Goal: Task Accomplishment & Management: Use online tool/utility

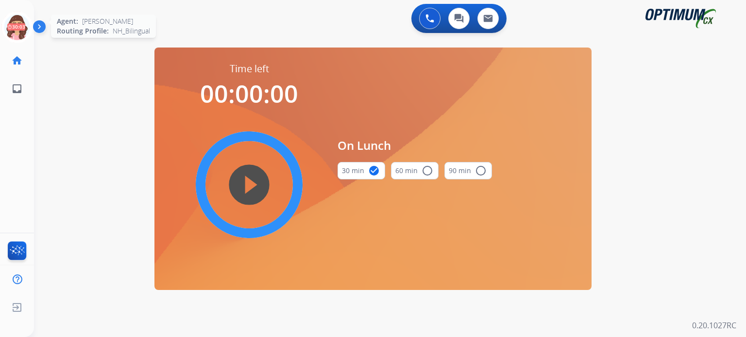
click at [12, 24] on icon at bounding box center [17, 28] width 32 height 32
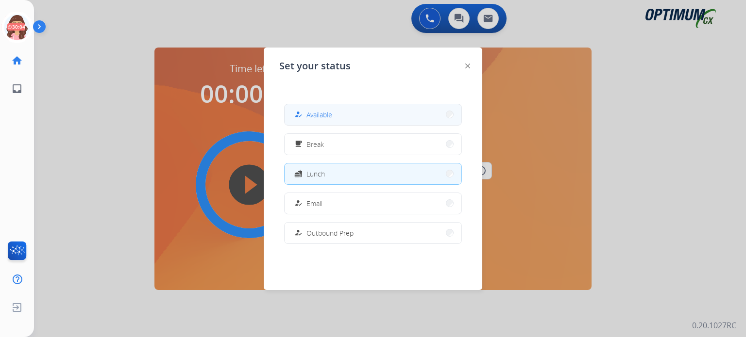
click at [308, 116] on div "how_to_reg Available" at bounding box center [312, 115] width 40 height 12
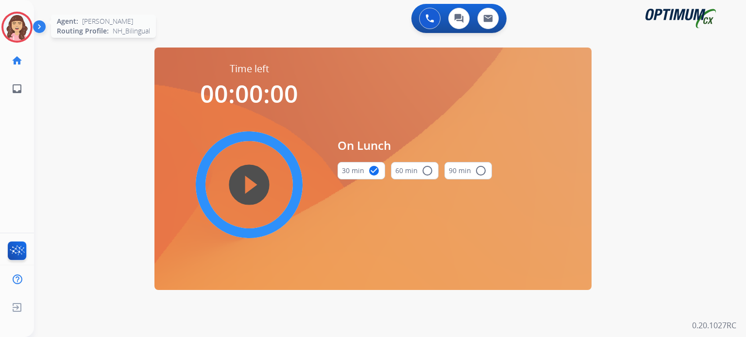
click at [19, 33] on img at bounding box center [16, 27] width 27 height 27
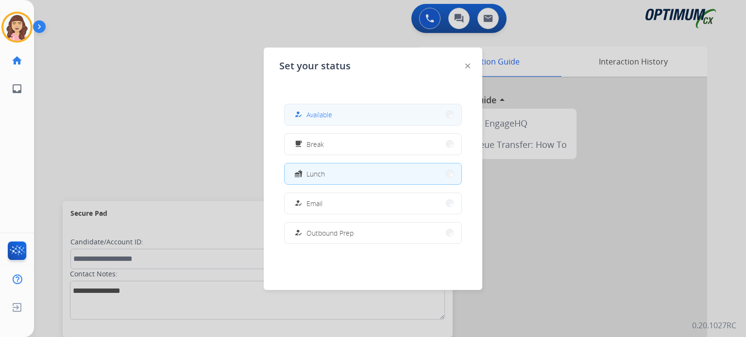
click at [316, 117] on span "Available" at bounding box center [319, 115] width 26 height 10
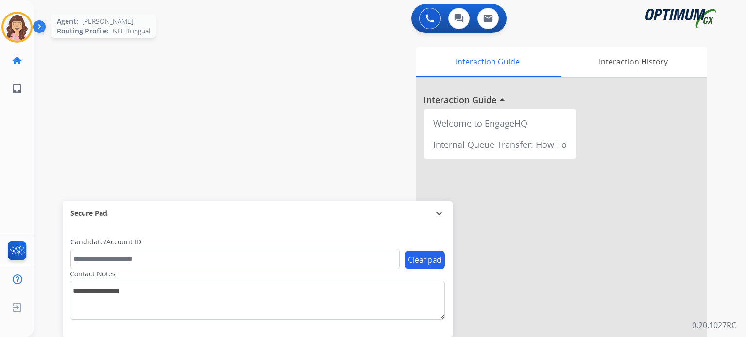
click at [8, 31] on img at bounding box center [16, 27] width 27 height 27
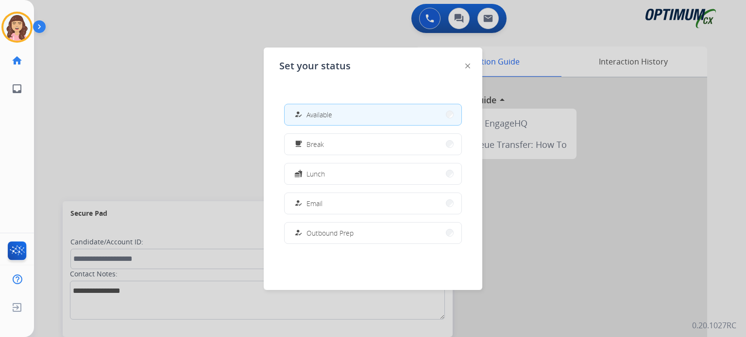
click at [171, 132] on div at bounding box center [373, 168] width 746 height 337
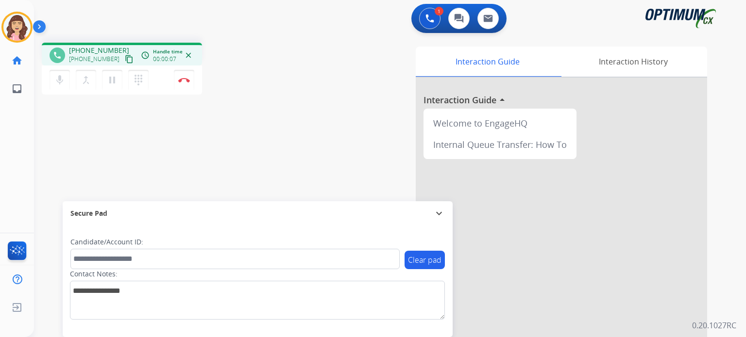
click at [125, 58] on mat-icon "content_copy" at bounding box center [129, 59] width 9 height 9
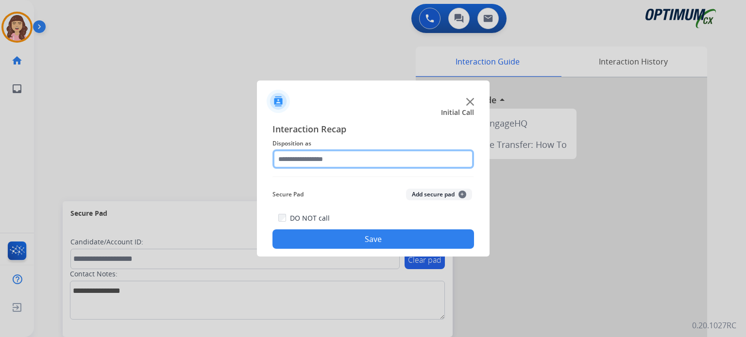
click at [328, 155] on input "text" at bounding box center [372, 159] width 201 height 19
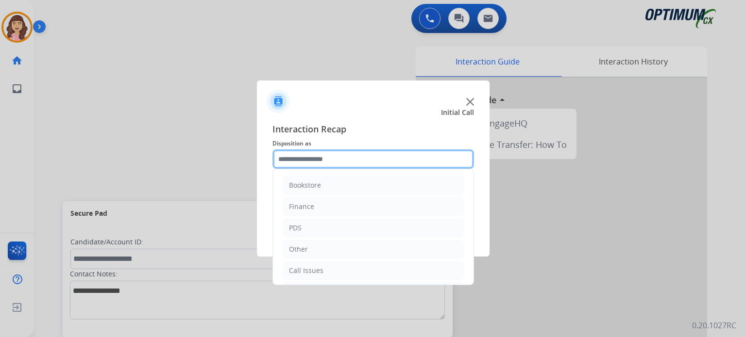
scroll to position [64, 0]
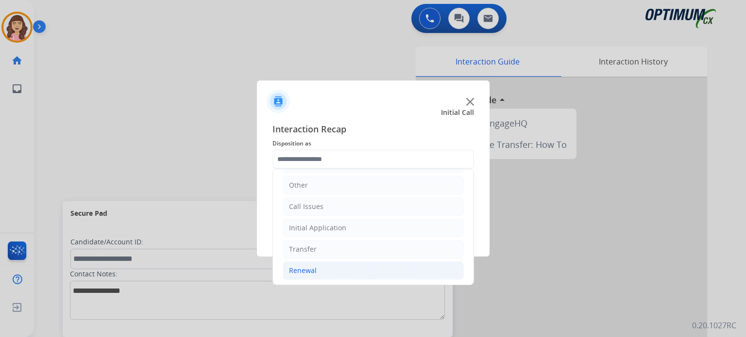
click at [300, 269] on div "Renewal" at bounding box center [303, 271] width 28 height 10
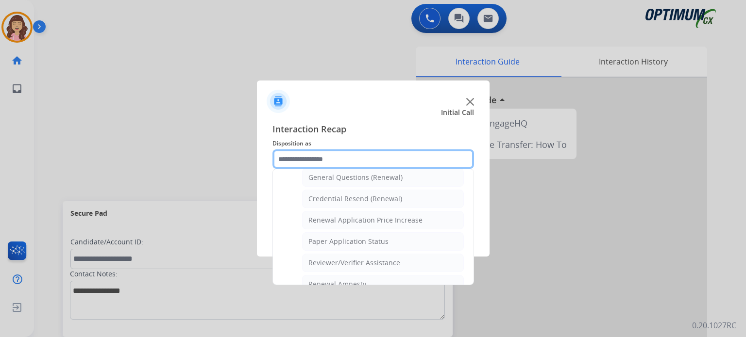
scroll to position [266, 0]
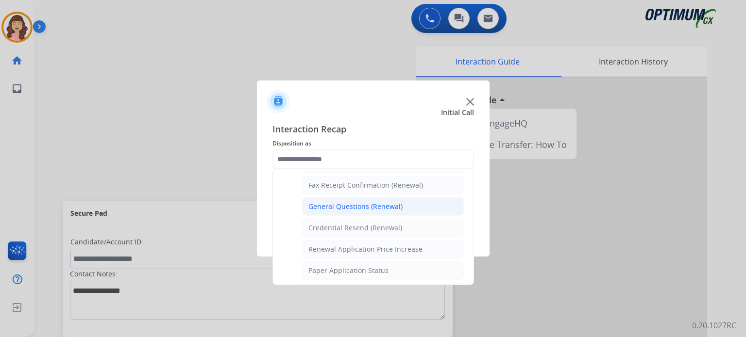
click at [346, 207] on div "General Questions (Renewal)" at bounding box center [355, 207] width 94 height 10
type input "**********"
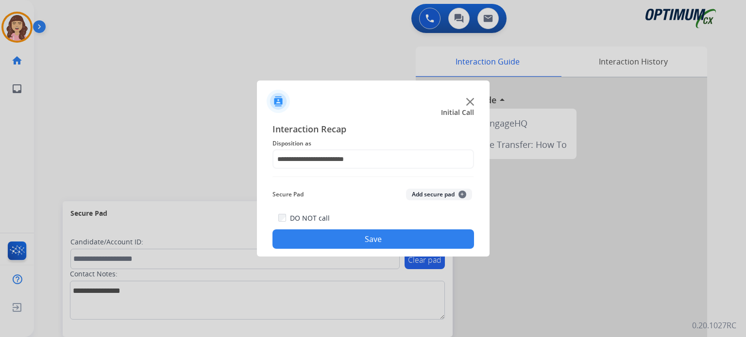
click at [369, 241] on button "Save" at bounding box center [372, 239] width 201 height 19
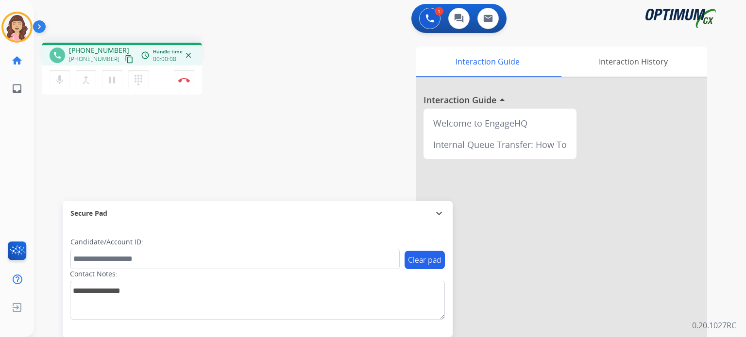
click at [125, 60] on mat-icon "content_copy" at bounding box center [129, 59] width 9 height 9
click at [195, 154] on div "phone +15127218982 +15127218982 content_copy access_time Call metrics Queue 00:…" at bounding box center [378, 237] width 688 height 405
click at [254, 183] on div "phone +15127218982 +15127218982 content_copy access_time Call metrics Queue 00:…" at bounding box center [378, 237] width 688 height 405
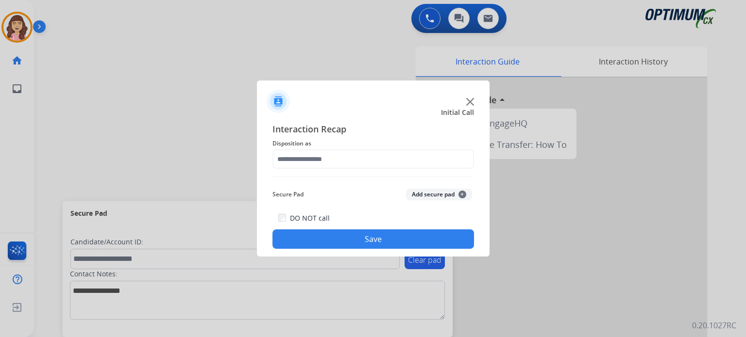
click at [271, 48] on div at bounding box center [373, 168] width 746 height 337
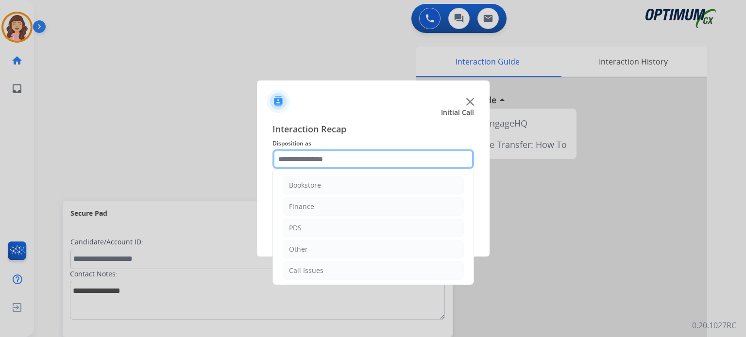
click at [335, 159] on input "text" at bounding box center [372, 159] width 201 height 19
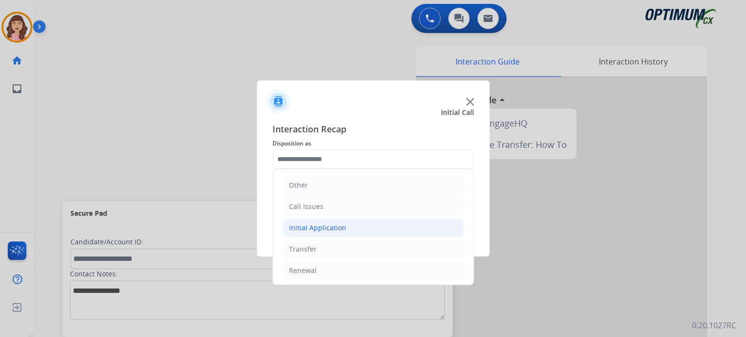
click at [350, 223] on li "Initial Application" at bounding box center [373, 228] width 181 height 18
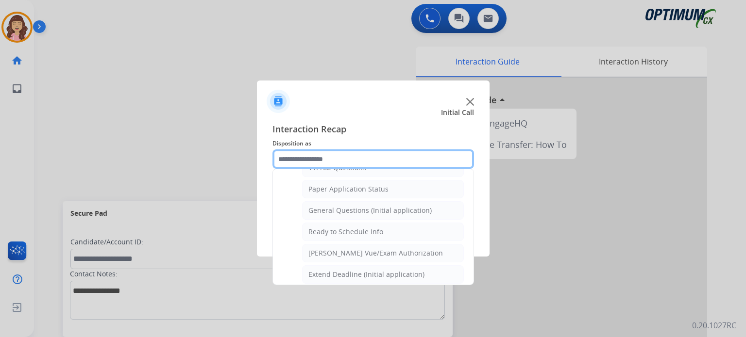
scroll to position [517, 0]
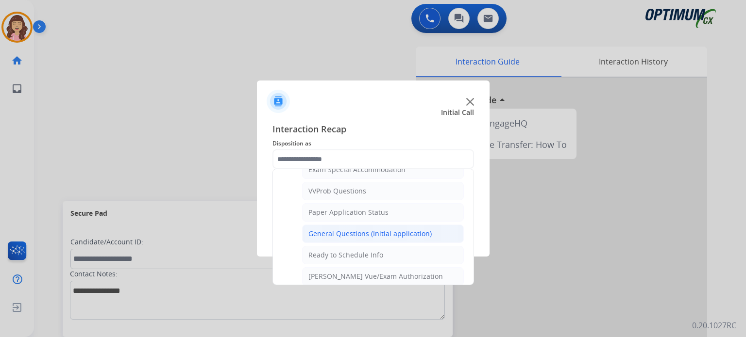
click at [377, 233] on div "General Questions (Initial application)" at bounding box center [369, 234] width 123 height 10
type input "**********"
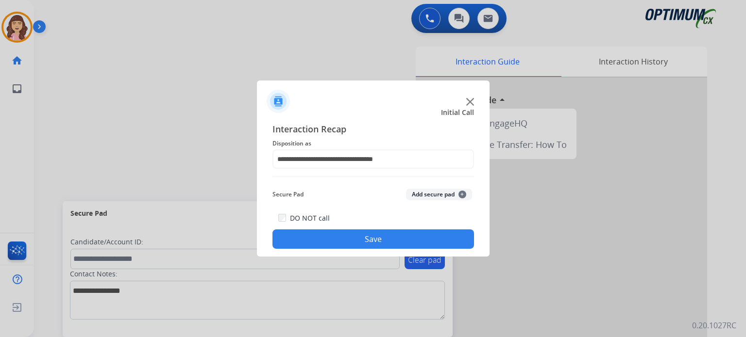
click at [408, 237] on button "Save" at bounding box center [372, 239] width 201 height 19
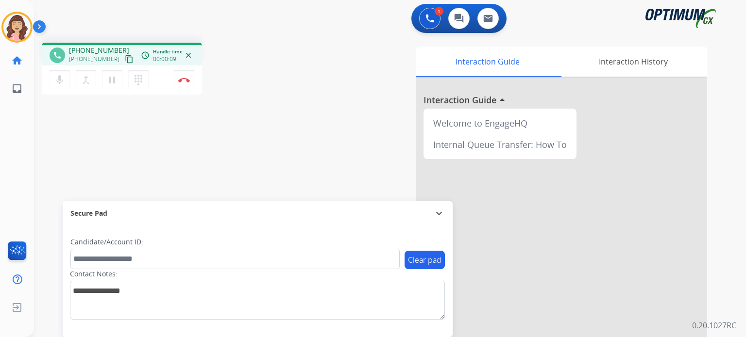
click at [125, 61] on mat-icon "content_copy" at bounding box center [129, 59] width 9 height 9
click at [186, 81] on img at bounding box center [184, 80] width 12 height 5
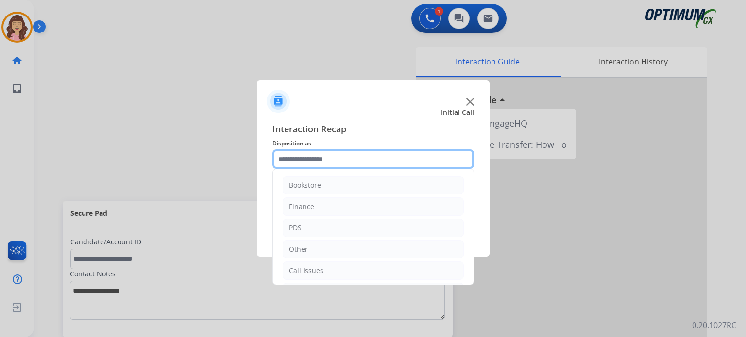
click at [324, 165] on input "text" at bounding box center [372, 159] width 201 height 19
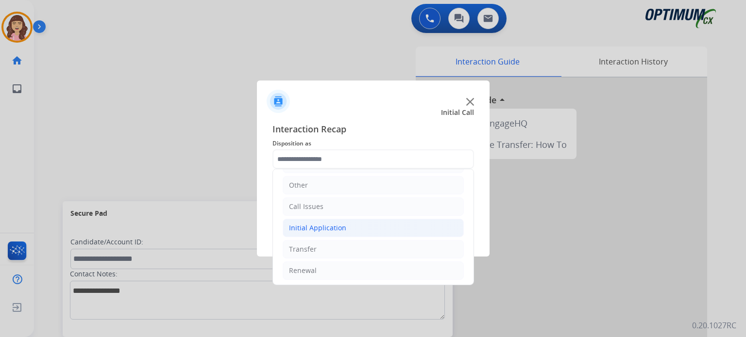
click at [338, 223] on div "Initial Application" at bounding box center [317, 228] width 57 height 10
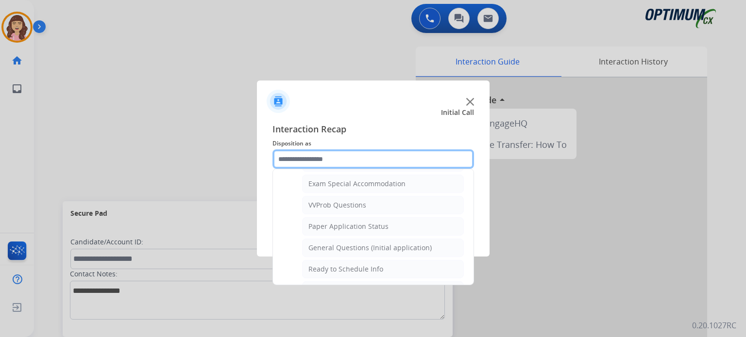
scroll to position [495, 0]
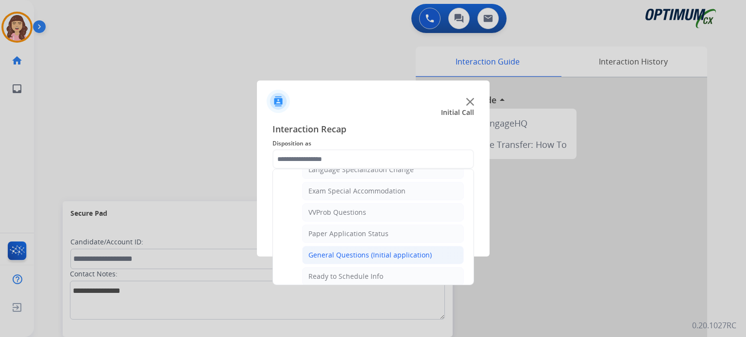
click at [369, 250] on div "General Questions (Initial application)" at bounding box center [369, 255] width 123 height 10
type input "**********"
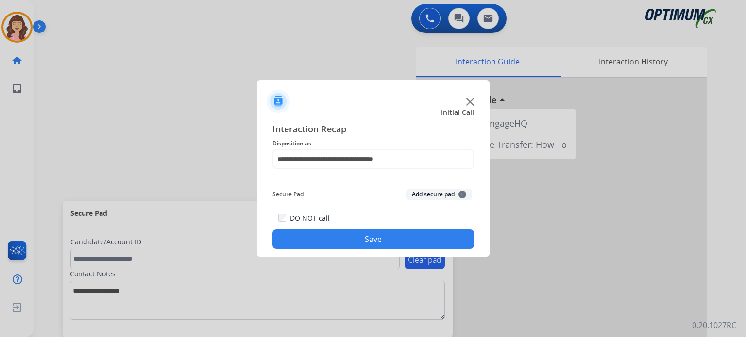
click at [350, 242] on button "Save" at bounding box center [372, 239] width 201 height 19
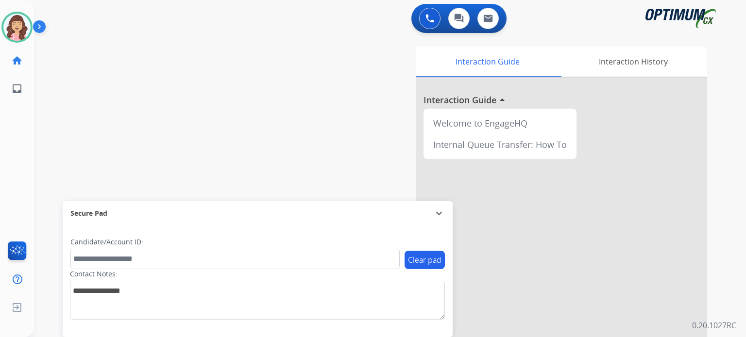
click at [243, 137] on div "swap_horiz Break voice bridge close_fullscreen Connect 3-Way Call merge_type Se…" at bounding box center [378, 237] width 688 height 405
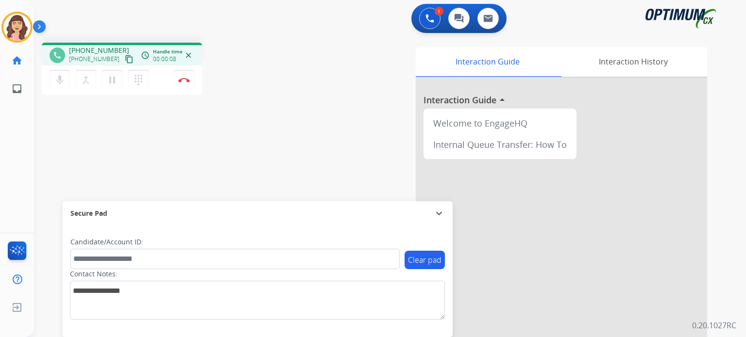
click at [125, 59] on mat-icon "content_copy" at bounding box center [129, 59] width 9 height 9
click at [184, 82] on img at bounding box center [184, 80] width 12 height 5
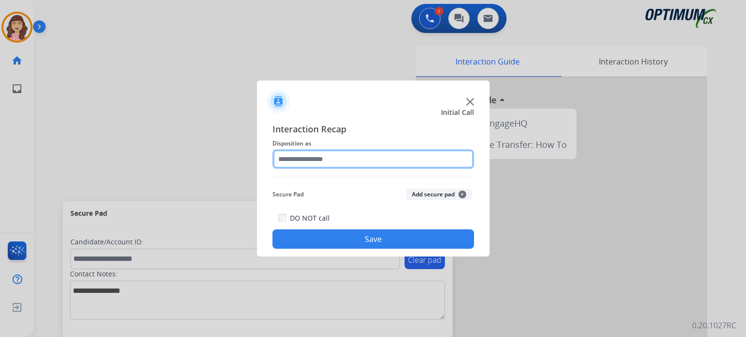
click at [373, 159] on input "text" at bounding box center [372, 159] width 201 height 19
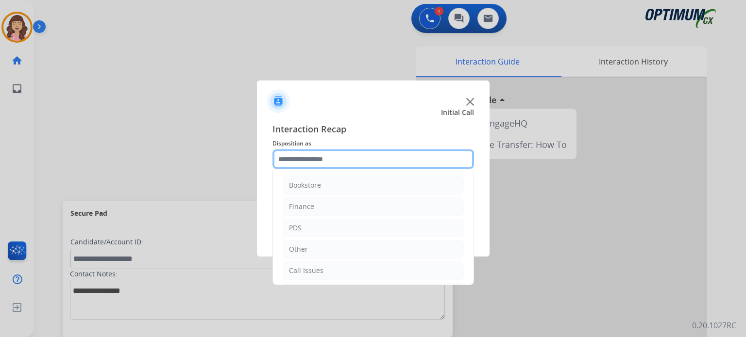
scroll to position [64, 0]
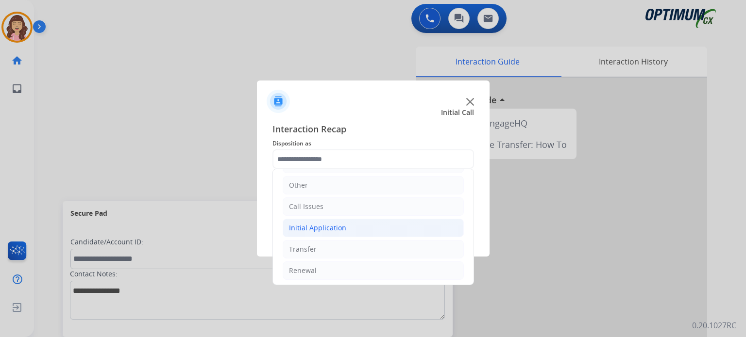
click at [334, 230] on div "Initial Application" at bounding box center [317, 228] width 57 height 10
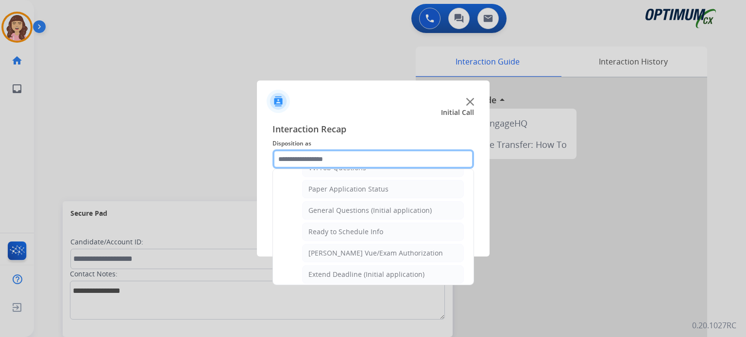
scroll to position [556, 0]
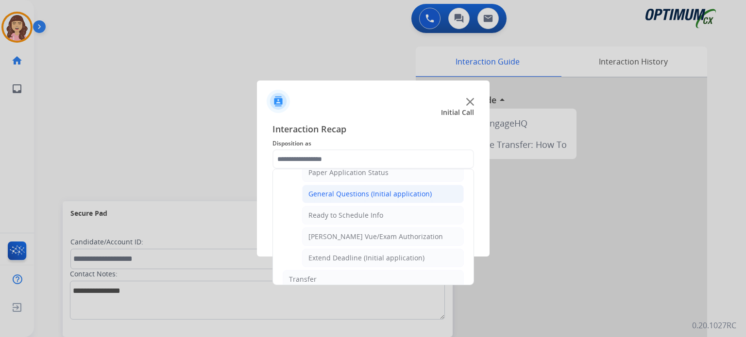
click at [409, 190] on div "General Questions (Initial application)" at bounding box center [369, 194] width 123 height 10
type input "**********"
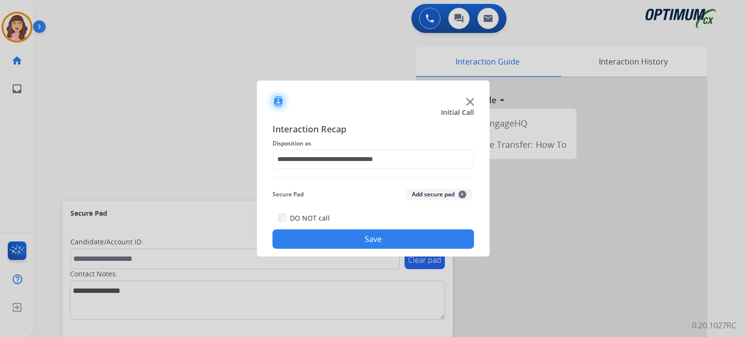
click at [367, 235] on button "Save" at bounding box center [372, 239] width 201 height 19
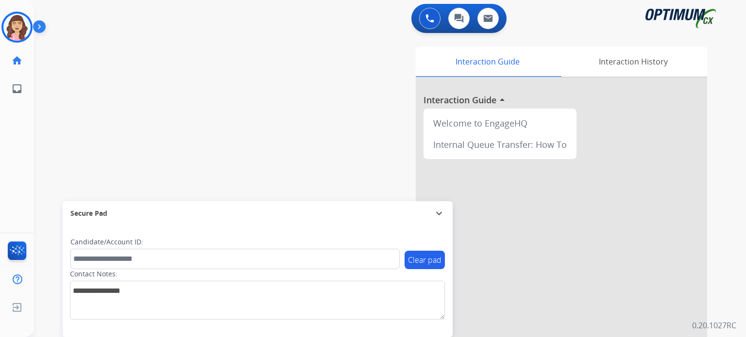
click at [84, 96] on div "swap_horiz Break voice bridge close_fullscreen Connect 3-Way Call merge_type Se…" at bounding box center [378, 237] width 688 height 405
click at [19, 27] on img at bounding box center [16, 27] width 27 height 27
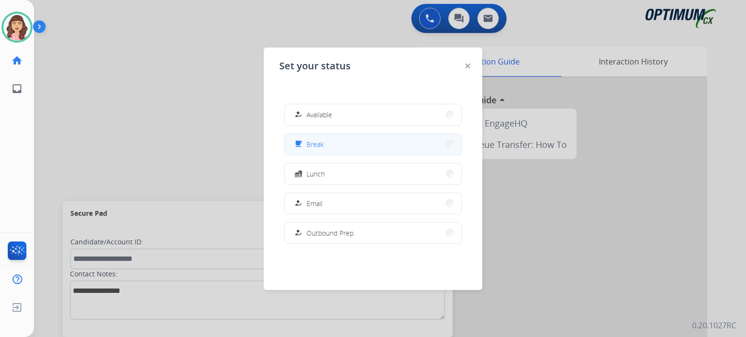
click at [342, 149] on button "free_breakfast Break" at bounding box center [372, 144] width 177 height 21
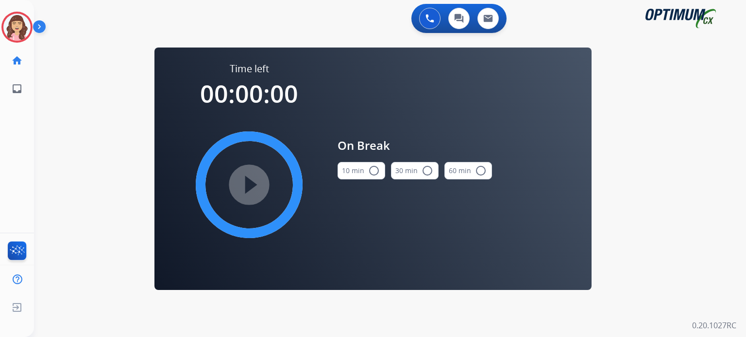
click at [368, 172] on mat-icon "radio_button_unchecked" at bounding box center [374, 171] width 12 height 12
click at [244, 188] on mat-icon "play_circle_filled" at bounding box center [249, 185] width 12 height 12
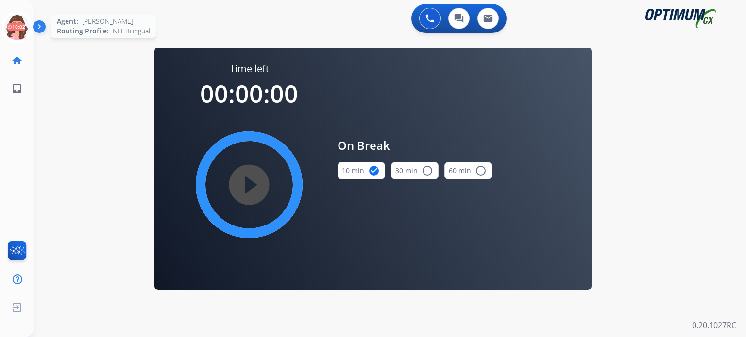
click at [14, 32] on icon at bounding box center [17, 28] width 32 height 32
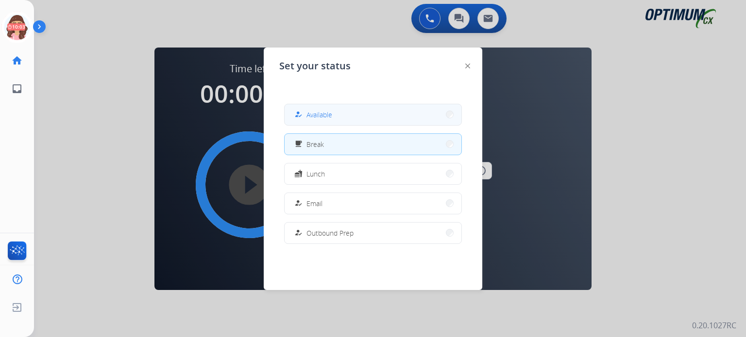
click at [320, 116] on span "Available" at bounding box center [319, 115] width 26 height 10
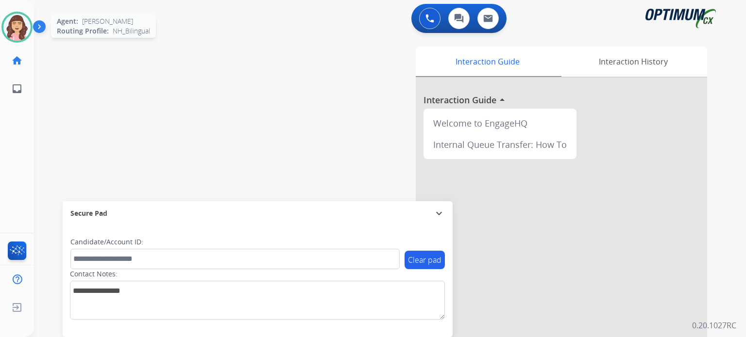
click at [16, 27] on img at bounding box center [16, 27] width 27 height 27
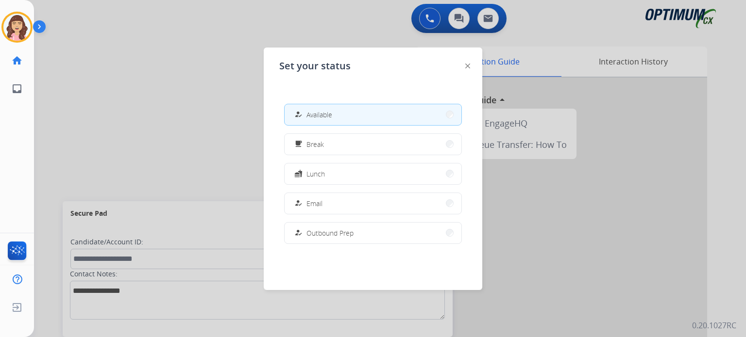
click at [223, 95] on div at bounding box center [373, 168] width 746 height 337
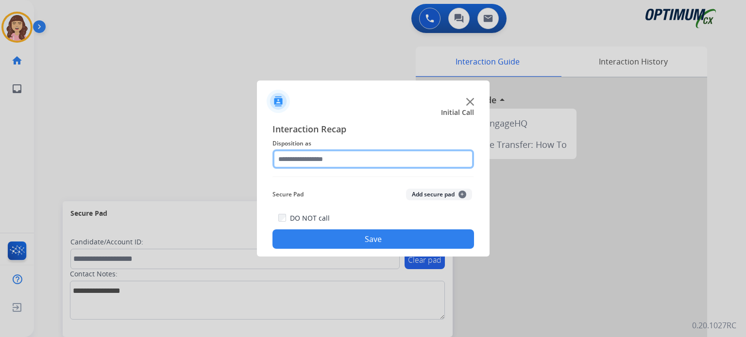
click at [341, 157] on input "text" at bounding box center [372, 159] width 201 height 19
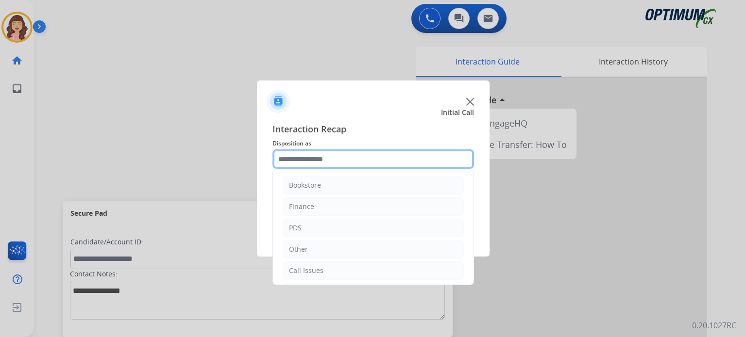
scroll to position [64, 0]
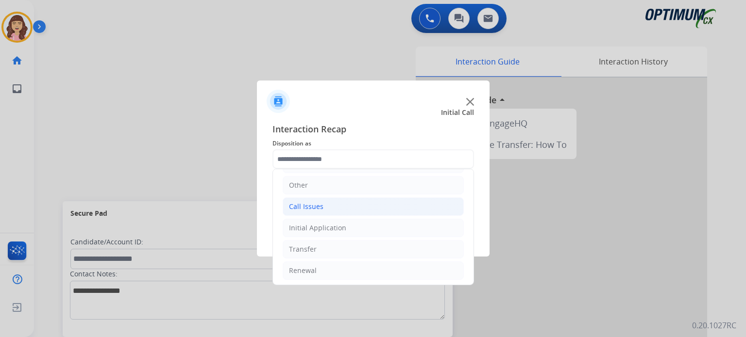
click at [350, 200] on li "Call Issues" at bounding box center [373, 207] width 181 height 18
click at [350, 267] on li "Dropped Call" at bounding box center [383, 271] width 162 height 18
type input "**********"
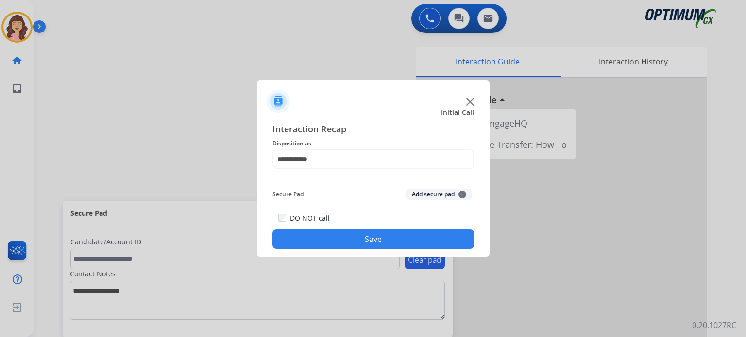
click at [369, 237] on button "Save" at bounding box center [372, 239] width 201 height 19
click at [332, 235] on button "Save" at bounding box center [372, 239] width 201 height 19
click at [363, 238] on button "Save" at bounding box center [372, 239] width 201 height 19
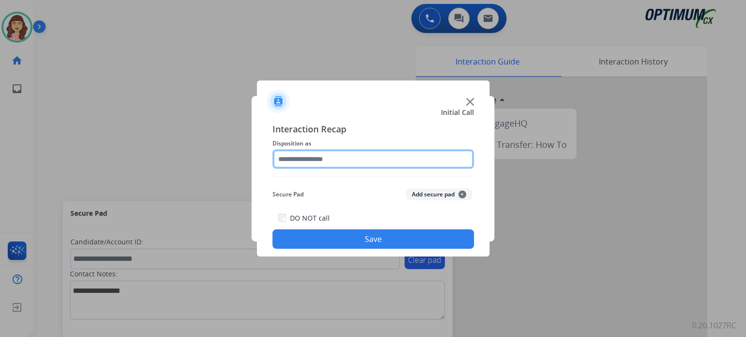
click at [320, 160] on input "text" at bounding box center [372, 159] width 201 height 19
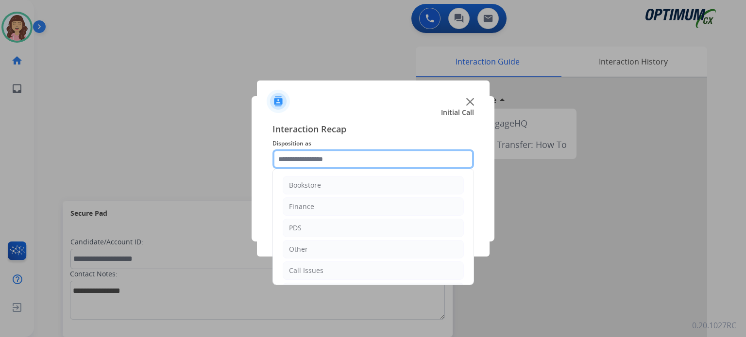
scroll to position [64, 0]
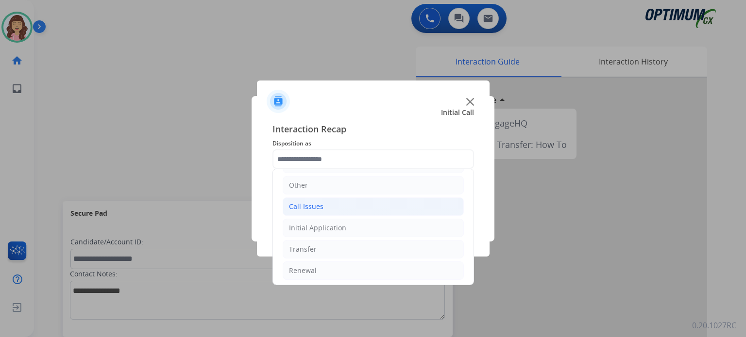
click at [350, 205] on li "Call Issues" at bounding box center [373, 207] width 181 height 18
click at [342, 268] on div "Dropped Call" at bounding box center [329, 271] width 43 height 10
type input "**********"
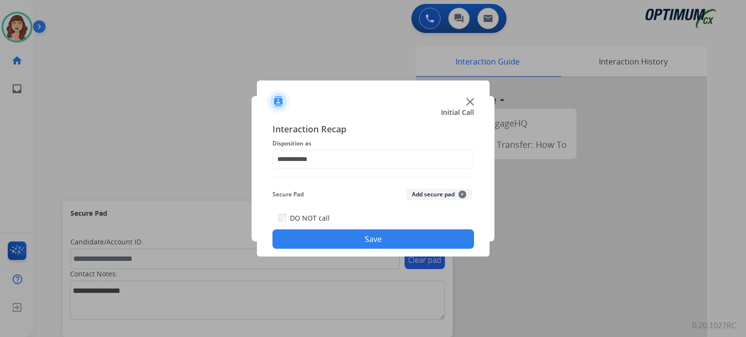
click at [374, 235] on button "Save" at bounding box center [372, 239] width 201 height 19
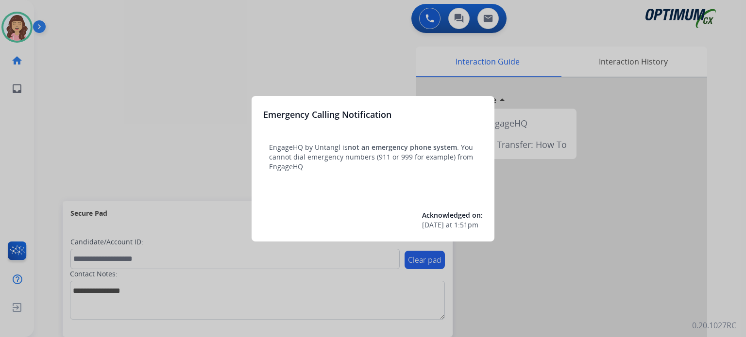
click at [361, 52] on div at bounding box center [373, 168] width 746 height 337
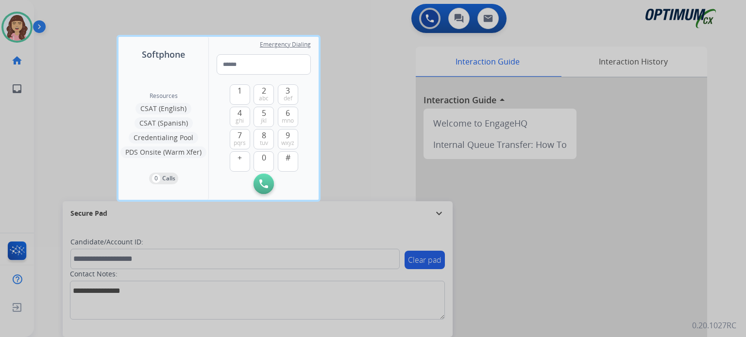
click at [372, 101] on div at bounding box center [373, 168] width 746 height 337
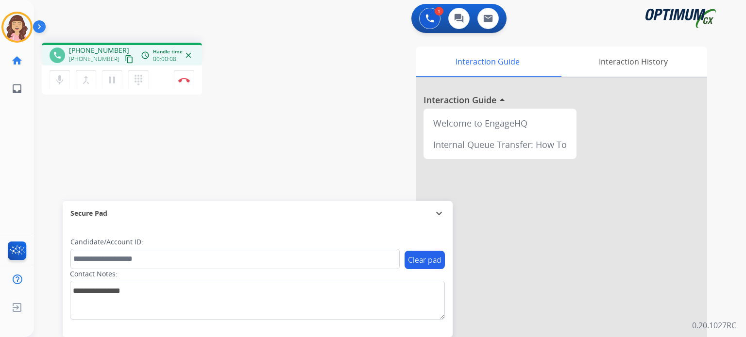
click at [125, 60] on mat-icon "content_copy" at bounding box center [129, 59] width 9 height 9
click at [182, 82] on img at bounding box center [184, 80] width 12 height 5
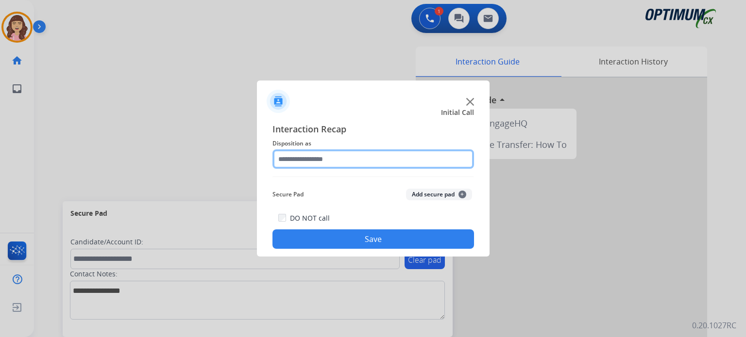
click at [356, 161] on input "text" at bounding box center [372, 159] width 201 height 19
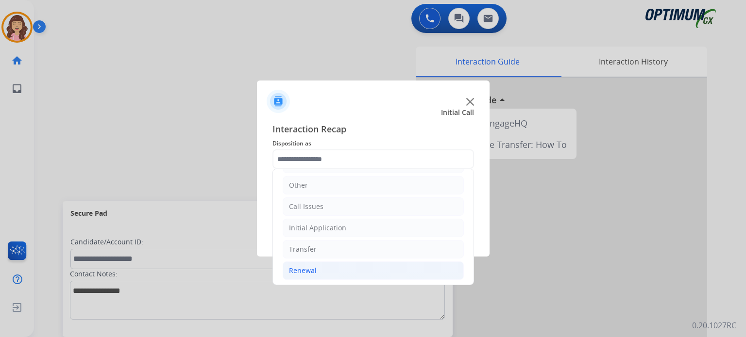
click at [326, 277] on li "Renewal" at bounding box center [373, 271] width 181 height 18
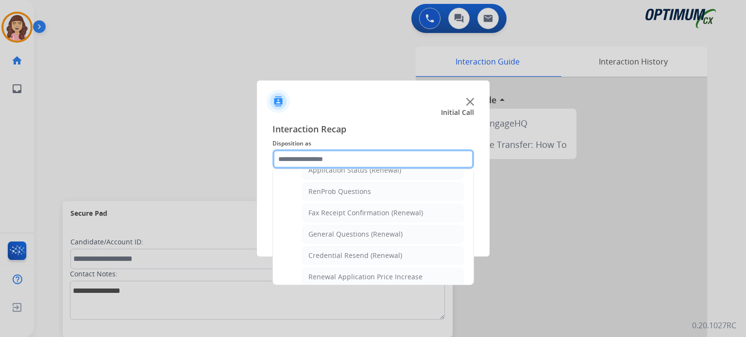
scroll to position [236, 0]
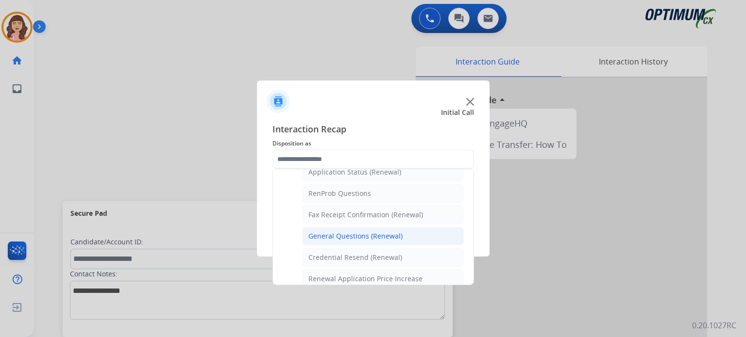
click at [363, 232] on div "General Questions (Renewal)" at bounding box center [355, 237] width 94 height 10
type input "**********"
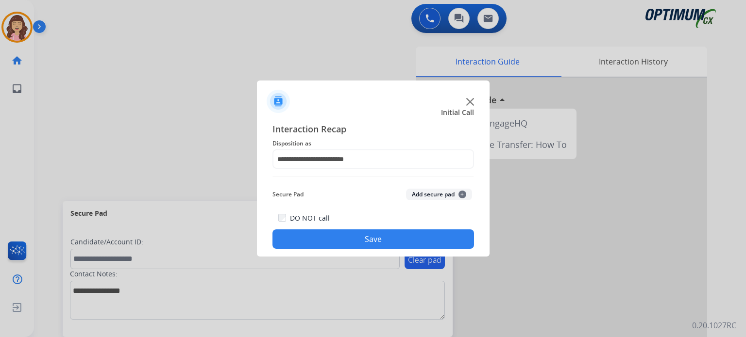
click at [366, 235] on button "Save" at bounding box center [372, 239] width 201 height 19
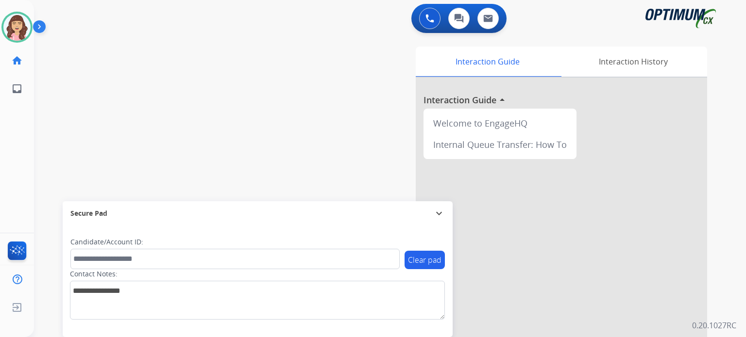
click at [189, 78] on div "swap_horiz Break voice bridge close_fullscreen Connect 3-Way Call merge_type Se…" at bounding box center [378, 237] width 688 height 405
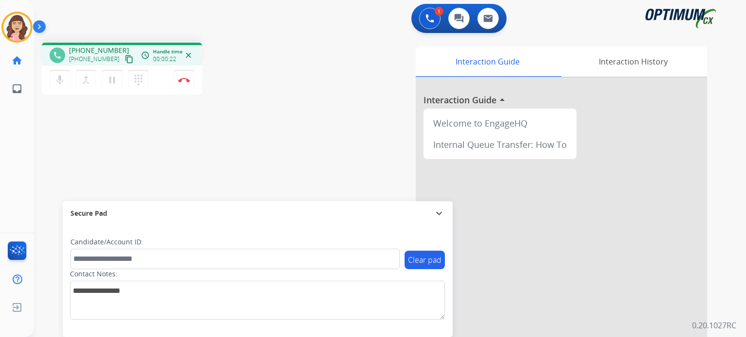
click at [125, 61] on mat-icon "content_copy" at bounding box center [129, 59] width 9 height 9
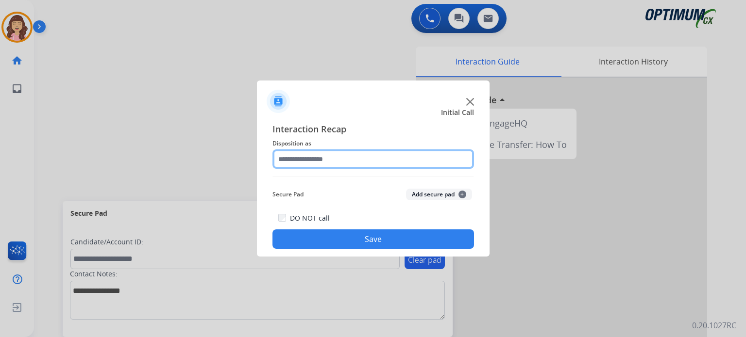
click at [318, 164] on input "text" at bounding box center [372, 159] width 201 height 19
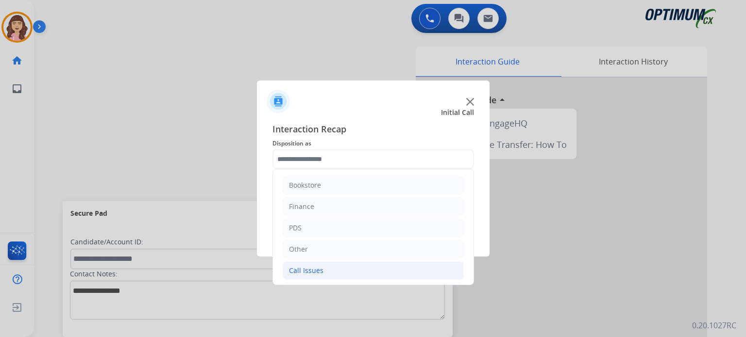
click at [322, 269] on li "Call Issues" at bounding box center [373, 271] width 181 height 18
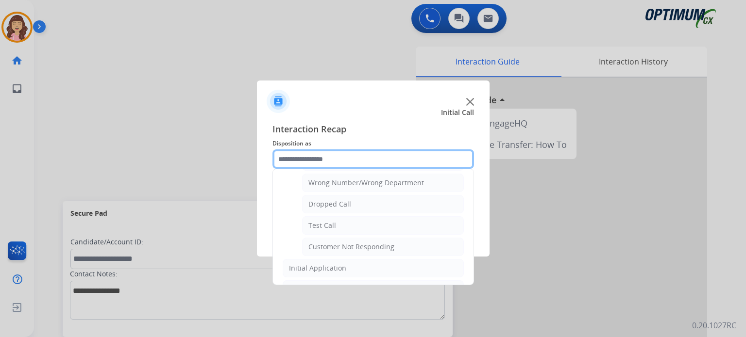
scroll to position [132, 0]
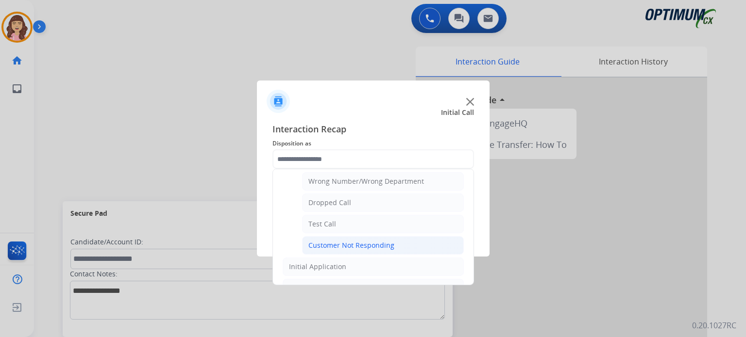
click at [367, 244] on div "Customer Not Responding" at bounding box center [351, 246] width 86 height 10
type input "**********"
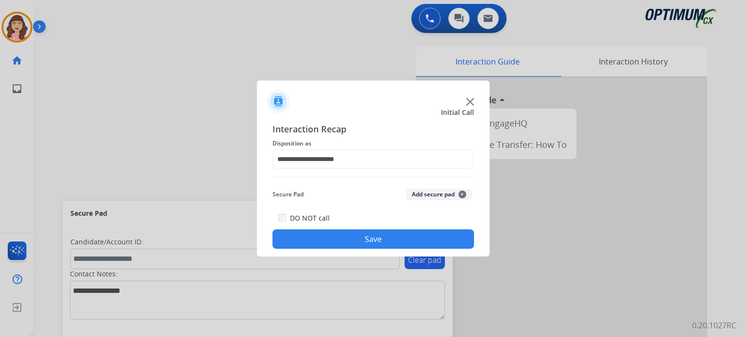
click at [361, 240] on button "Save" at bounding box center [372, 239] width 201 height 19
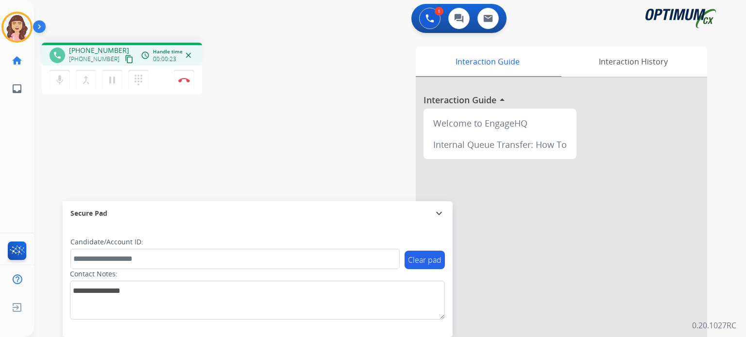
click at [317, 143] on div "Interaction Guide Interaction History Interaction Guide arrow_drop_up Welcome t…" at bounding box center [503, 243] width 408 height 393
click at [125, 58] on mat-icon "content_copy" at bounding box center [129, 59] width 9 height 9
click at [184, 83] on button "Disconnect" at bounding box center [184, 80] width 20 height 20
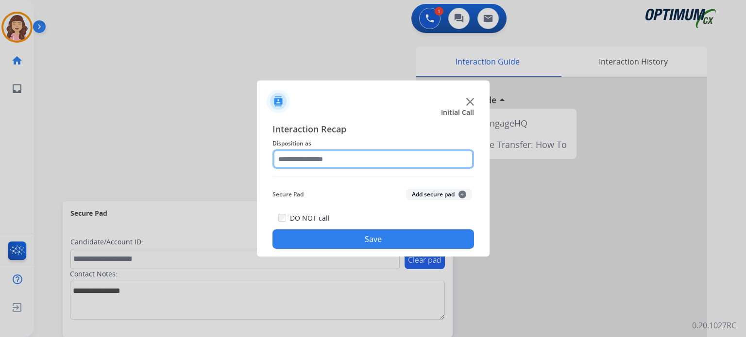
click at [340, 161] on input "text" at bounding box center [372, 159] width 201 height 19
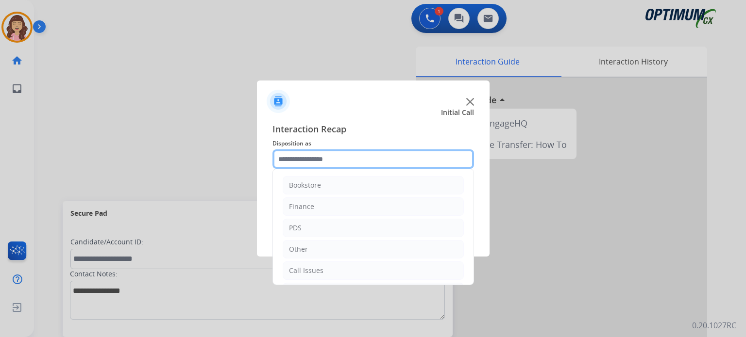
scroll to position [64, 0]
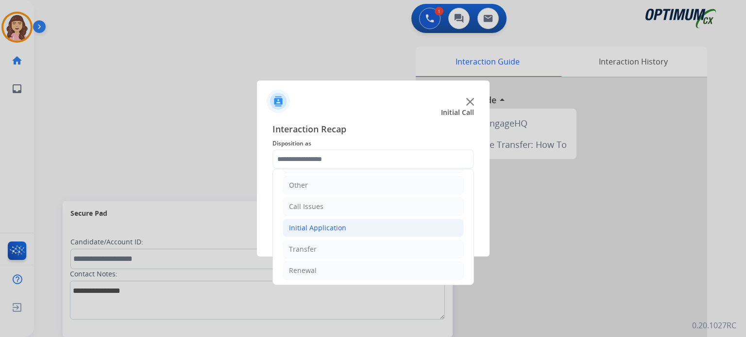
click at [331, 227] on div "Initial Application" at bounding box center [317, 228] width 57 height 10
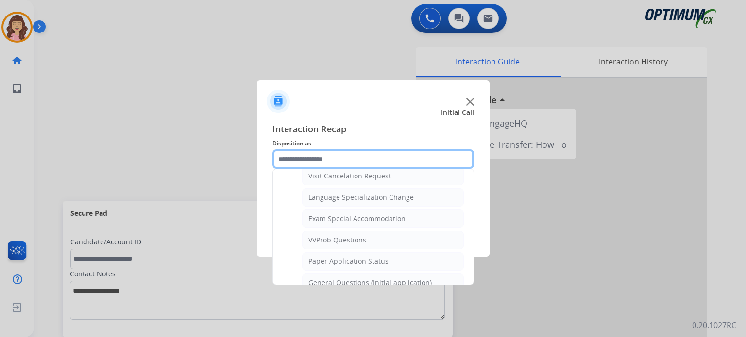
scroll to position [463, 0]
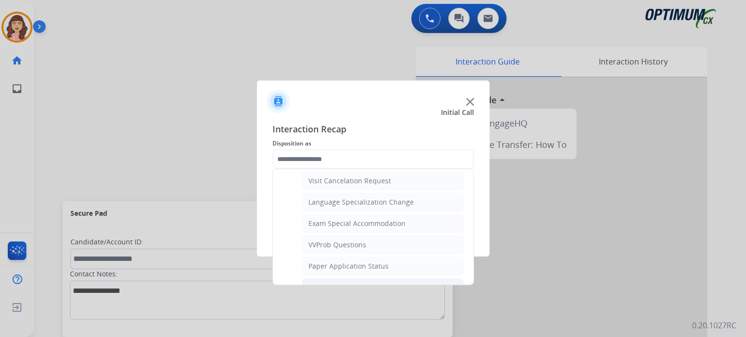
click at [346, 283] on div "General Questions (Initial application)" at bounding box center [369, 288] width 123 height 10
type input "**********"
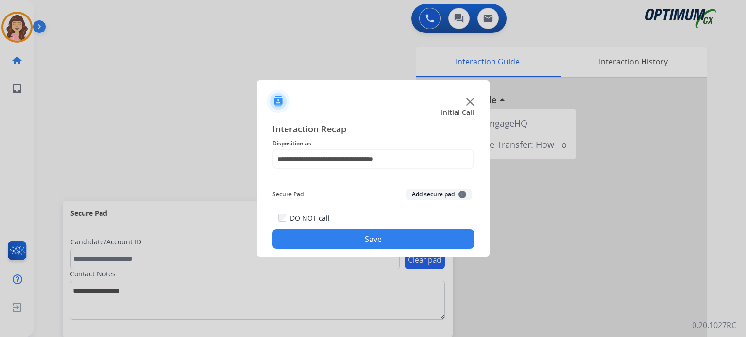
click at [383, 240] on button "Save" at bounding box center [372, 239] width 201 height 19
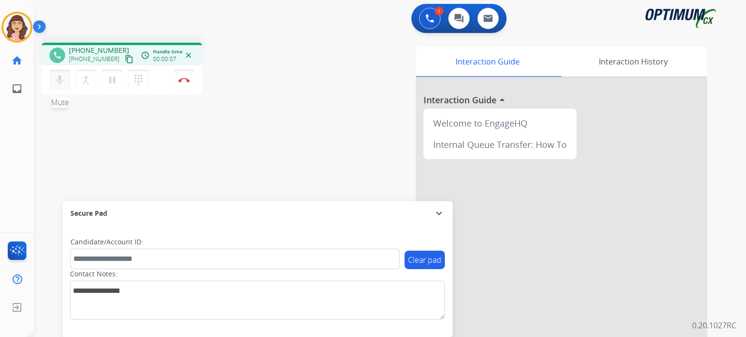
click at [64, 79] on mat-icon "mic" at bounding box center [60, 80] width 12 height 12
click at [64, 79] on mat-icon "mic_off" at bounding box center [60, 80] width 12 height 12
click at [125, 60] on mat-icon "content_copy" at bounding box center [129, 59] width 9 height 9
click at [185, 83] on button "Disconnect" at bounding box center [184, 80] width 20 height 20
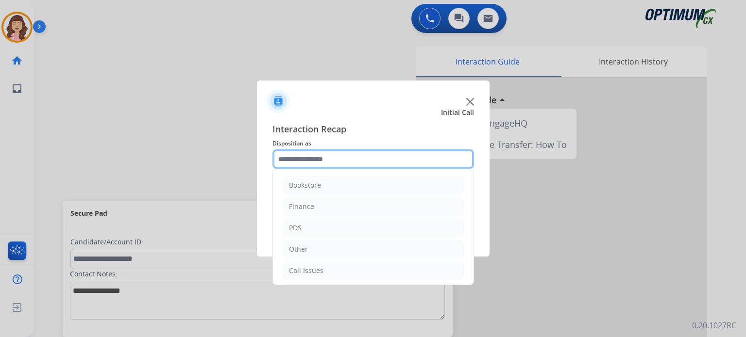
click at [321, 158] on input "text" at bounding box center [372, 159] width 201 height 19
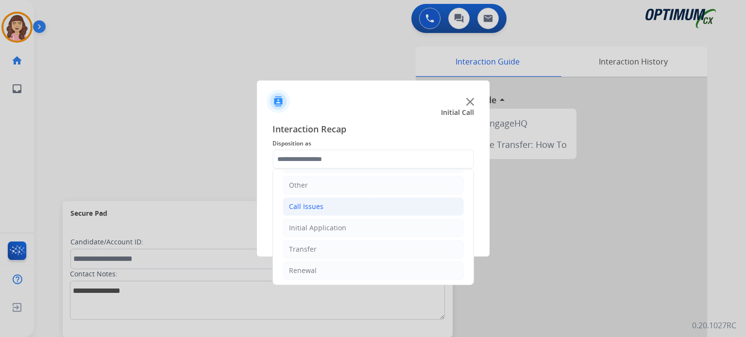
click at [313, 205] on div "Call Issues" at bounding box center [306, 207] width 34 height 10
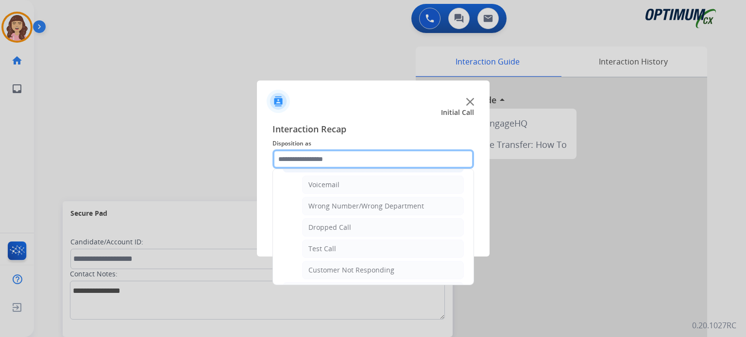
scroll to position [170, 0]
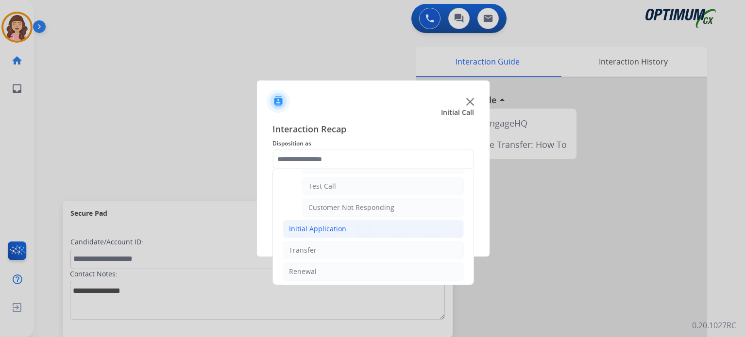
click at [320, 229] on div "Initial Application" at bounding box center [317, 229] width 57 height 10
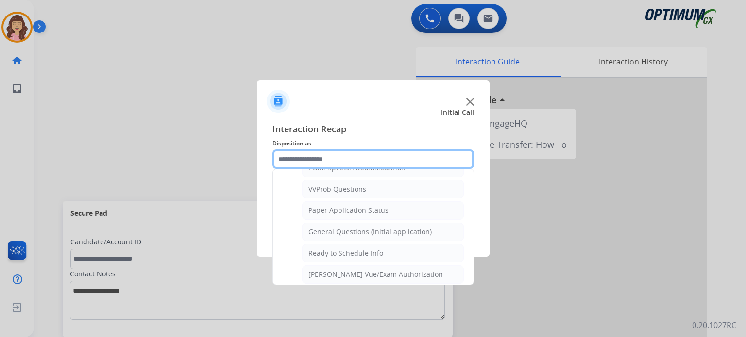
scroll to position [519, 0]
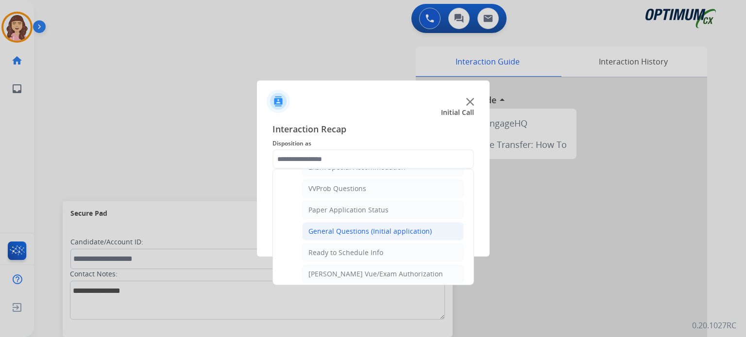
click at [372, 227] on div "General Questions (Initial application)" at bounding box center [369, 232] width 123 height 10
type input "**********"
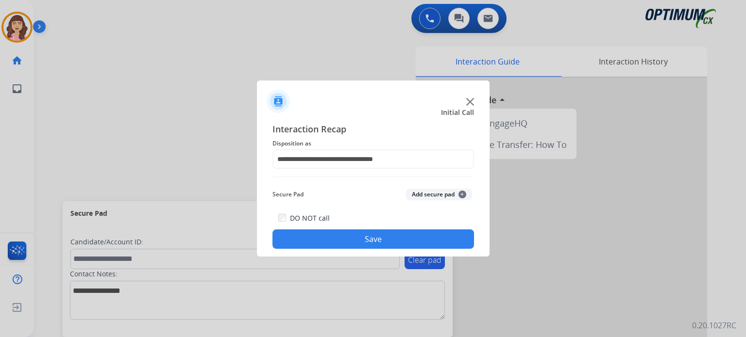
click at [361, 238] on button "Save" at bounding box center [372, 239] width 201 height 19
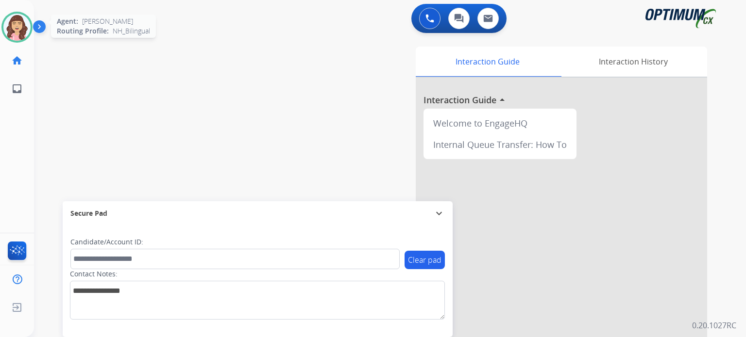
click at [13, 21] on img at bounding box center [16, 27] width 27 height 27
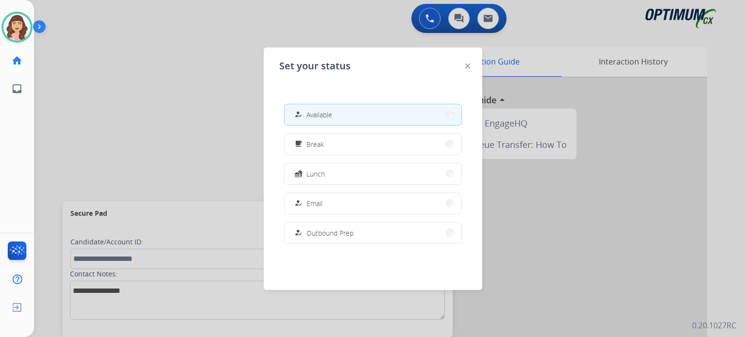
scroll to position [242, 0]
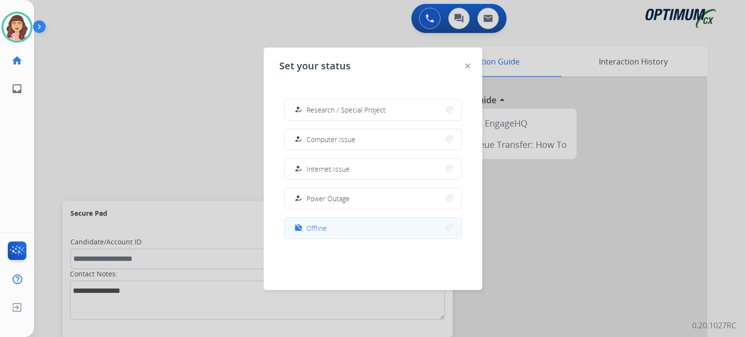
click at [316, 231] on span "Offline" at bounding box center [316, 228] width 20 height 10
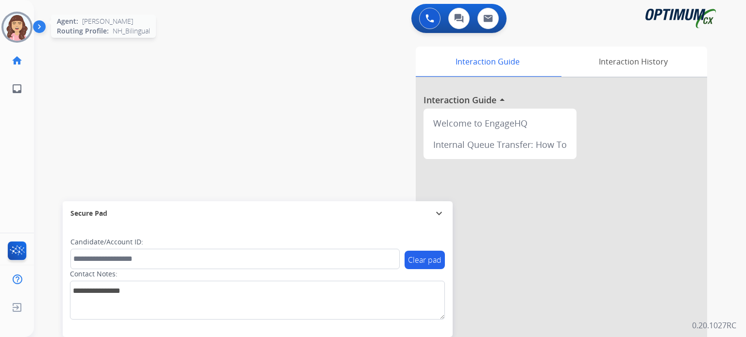
click at [10, 24] on img at bounding box center [16, 27] width 27 height 27
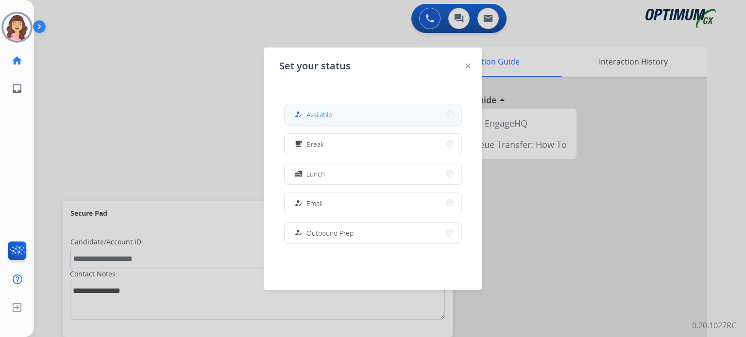
click at [348, 118] on button "how_to_reg Available" at bounding box center [372, 114] width 177 height 21
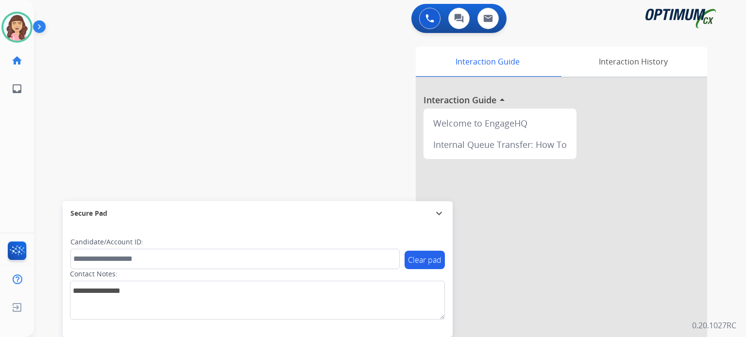
click at [287, 125] on div "swap_horiz Break voice bridge close_fullscreen Connect 3-Way Call merge_type Se…" at bounding box center [378, 237] width 688 height 405
click at [25, 20] on img at bounding box center [16, 27] width 27 height 27
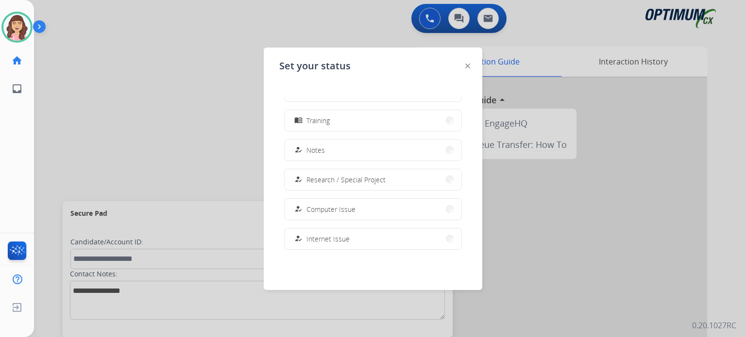
scroll to position [166, 0]
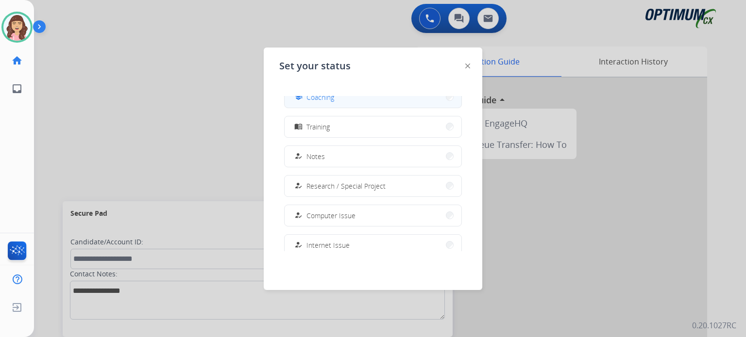
click at [350, 102] on button "school Coaching" at bounding box center [372, 97] width 177 height 21
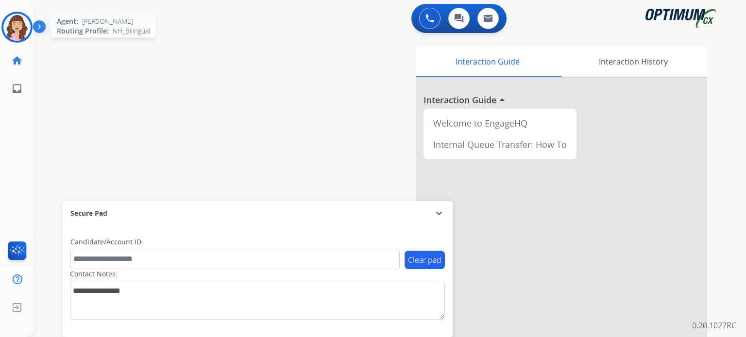
click at [19, 33] on img at bounding box center [16, 27] width 27 height 27
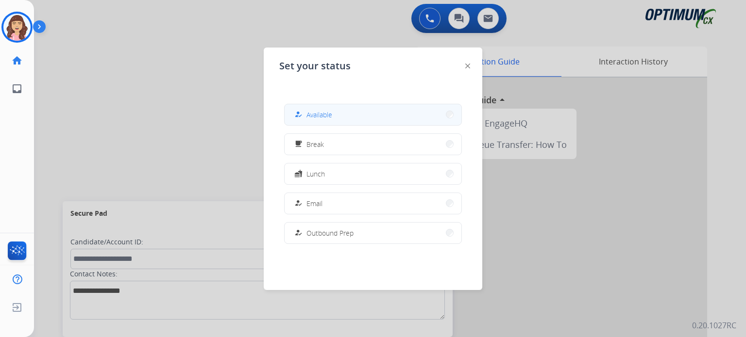
click at [318, 121] on button "how_to_reg Available" at bounding box center [372, 114] width 177 height 21
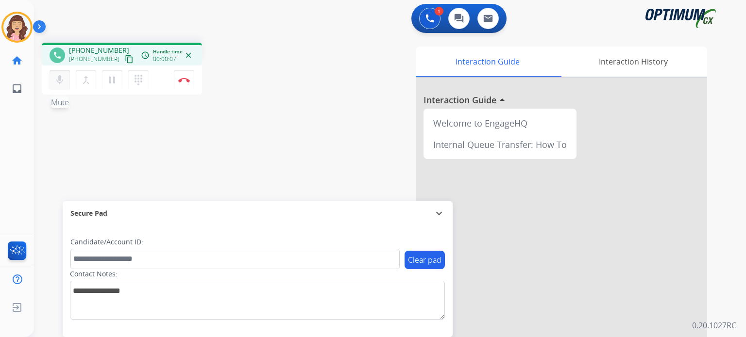
click at [60, 83] on mat-icon "mic" at bounding box center [60, 80] width 12 height 12
click at [60, 83] on mat-icon "mic_off" at bounding box center [60, 80] width 12 height 12
click at [125, 56] on mat-icon "content_copy" at bounding box center [129, 59] width 9 height 9
click at [184, 81] on img at bounding box center [184, 80] width 12 height 5
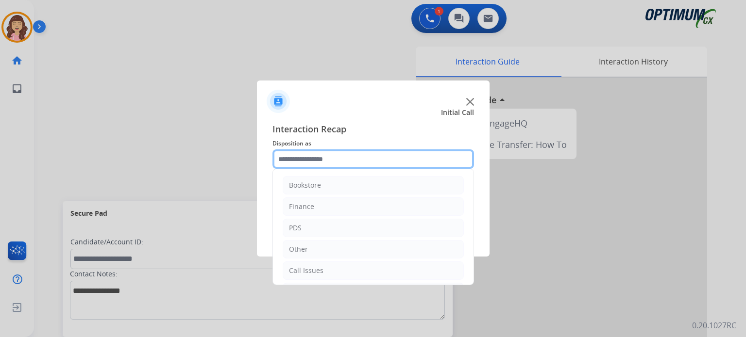
click at [340, 162] on input "text" at bounding box center [372, 159] width 201 height 19
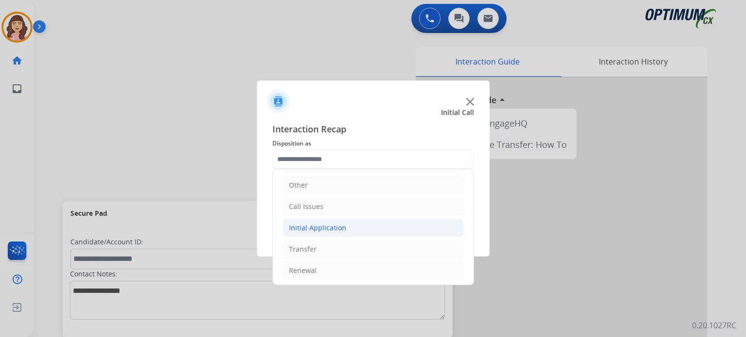
click at [333, 226] on div "Initial Application" at bounding box center [317, 228] width 57 height 10
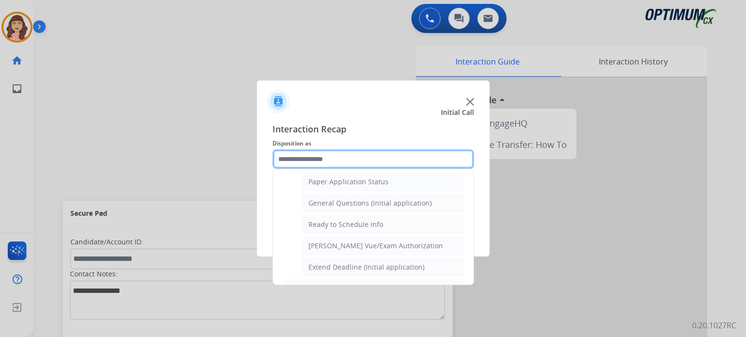
scroll to position [523, 0]
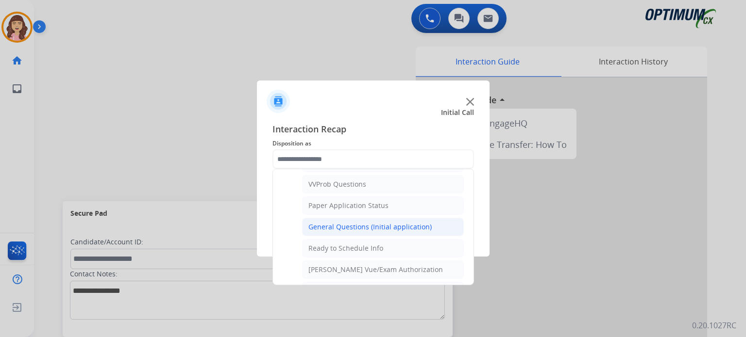
click at [368, 222] on div "General Questions (Initial application)" at bounding box center [369, 227] width 123 height 10
type input "**********"
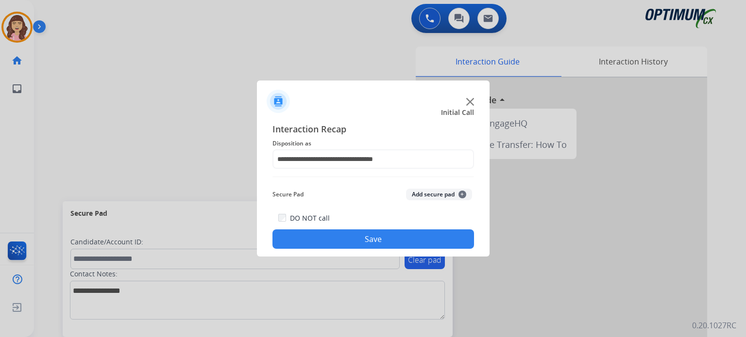
click at [365, 244] on button "Save" at bounding box center [372, 239] width 201 height 19
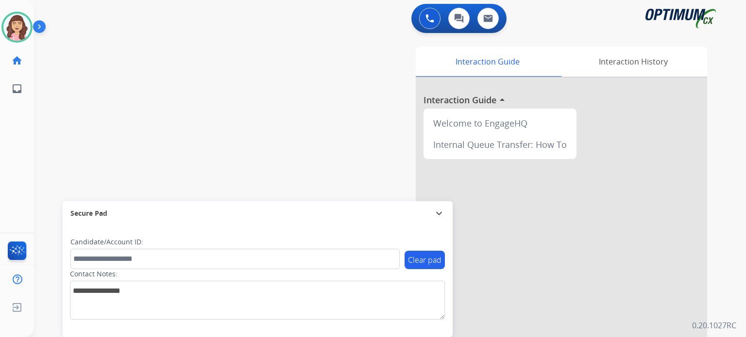
click at [205, 107] on div "swap_horiz Break voice bridge close_fullscreen Connect 3-Way Call merge_type Se…" at bounding box center [378, 237] width 688 height 405
click at [154, 66] on div "swap_horiz Break voice bridge close_fullscreen Connect 3-Way Call merge_type Se…" at bounding box center [378, 237] width 688 height 405
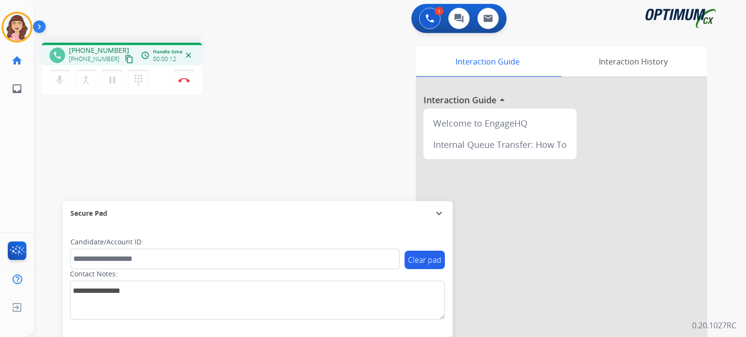
click at [125, 59] on mat-icon "content_copy" at bounding box center [129, 59] width 9 height 9
click at [183, 82] on img at bounding box center [184, 80] width 12 height 5
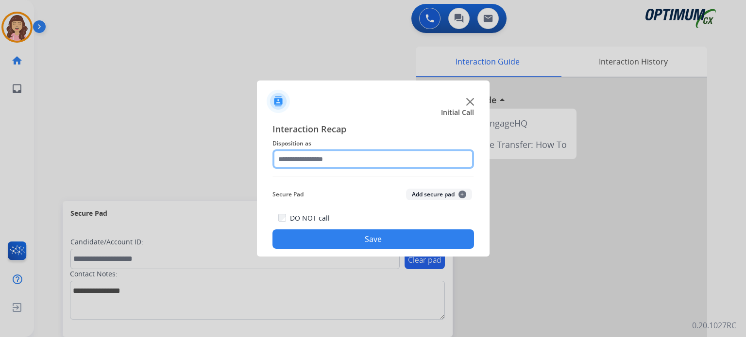
click at [334, 160] on input "text" at bounding box center [372, 159] width 201 height 19
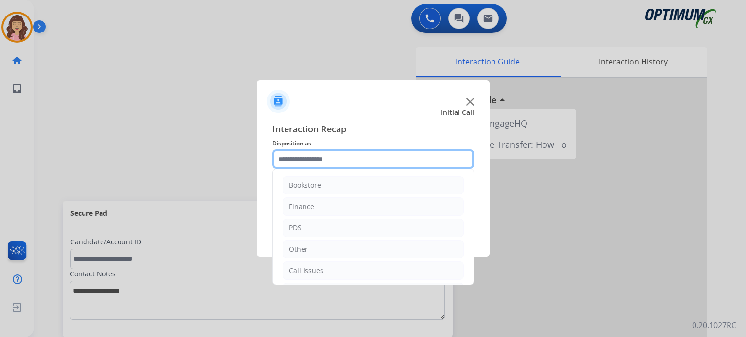
scroll to position [64, 0]
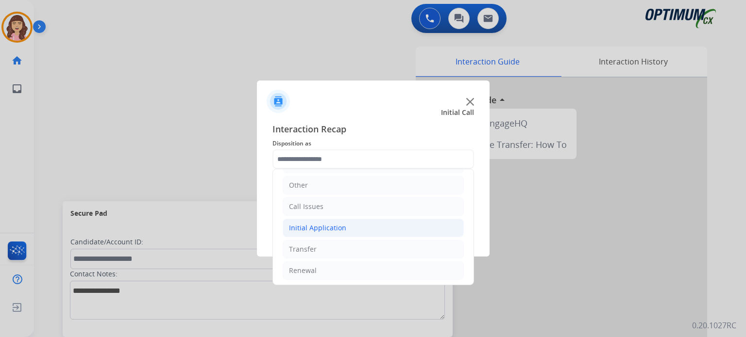
click at [318, 224] on div "Initial Application" at bounding box center [317, 228] width 57 height 10
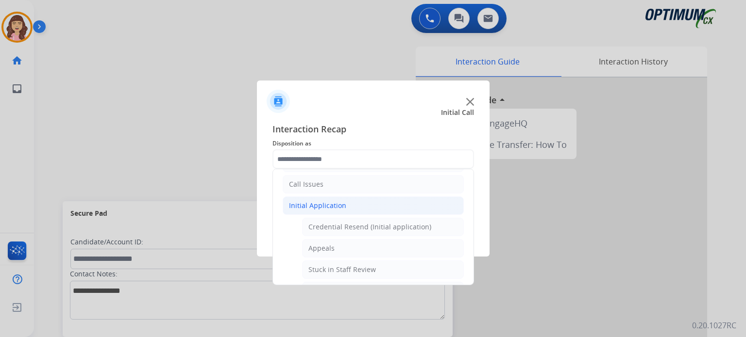
click at [350, 200] on li "Initial Application" at bounding box center [373, 206] width 181 height 18
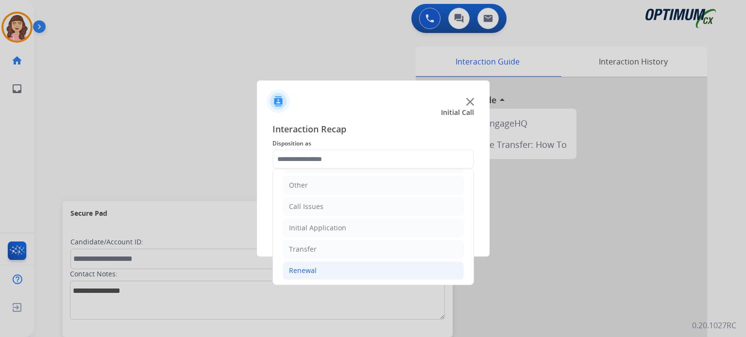
click at [317, 267] on li "Renewal" at bounding box center [373, 271] width 181 height 18
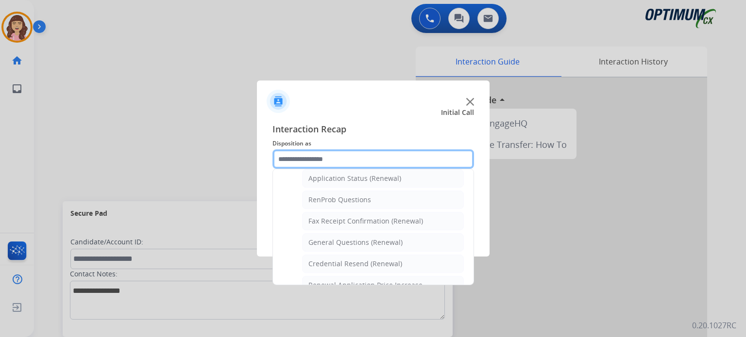
scroll to position [228, 0]
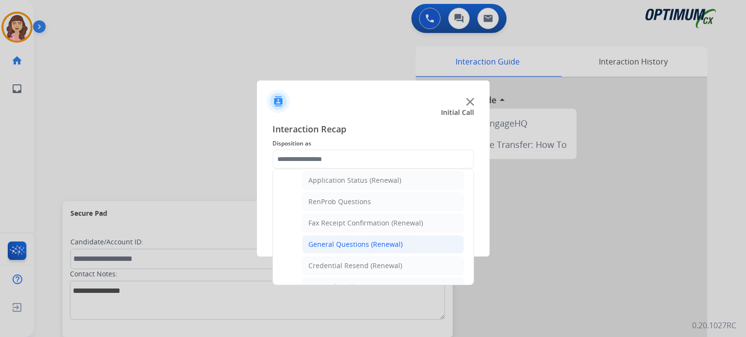
click at [368, 245] on div "General Questions (Renewal)" at bounding box center [355, 245] width 94 height 10
type input "**********"
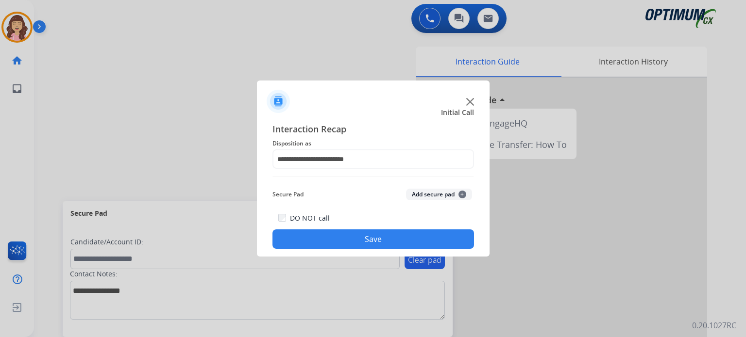
click at [357, 236] on button "Save" at bounding box center [372, 239] width 201 height 19
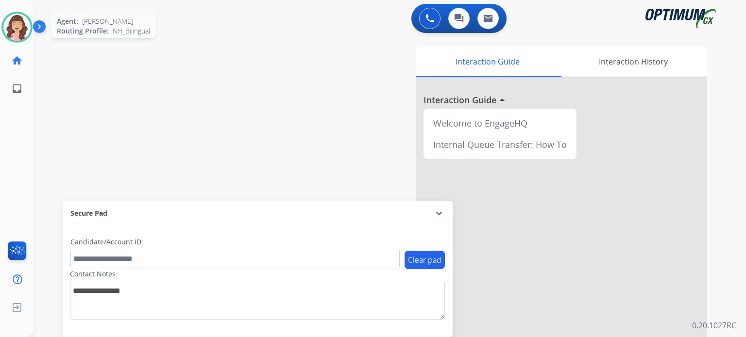
click at [22, 29] on img at bounding box center [16, 27] width 27 height 27
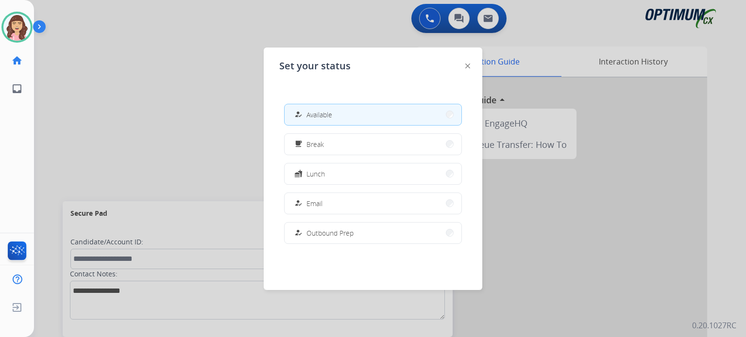
scroll to position [242, 0]
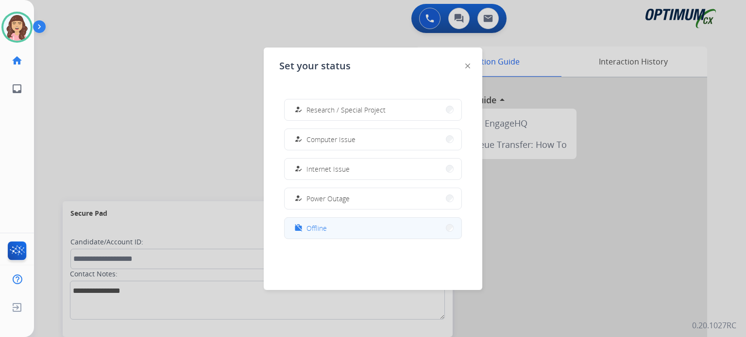
click at [313, 227] on span "Offline" at bounding box center [316, 228] width 20 height 10
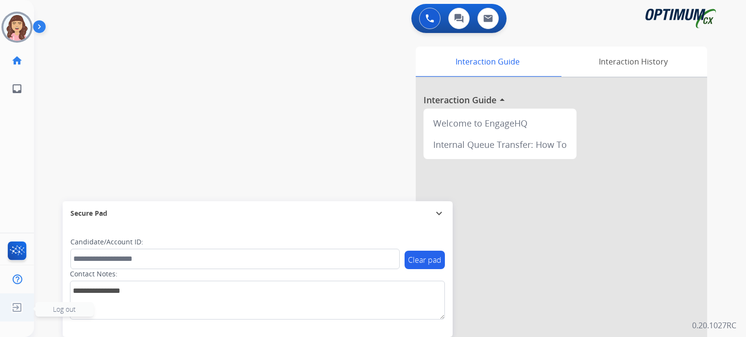
click at [15, 310] on img at bounding box center [16, 308] width 17 height 18
click at [14, 309] on img at bounding box center [16, 308] width 17 height 18
